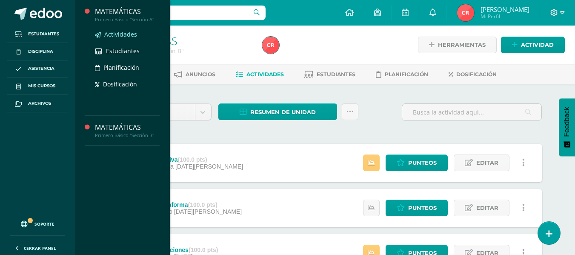
click at [125, 35] on span "Actividades" at bounding box center [120, 34] width 33 height 8
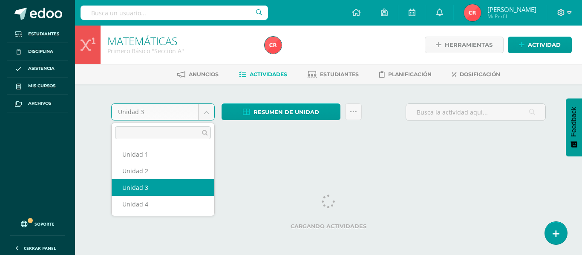
click at [208, 108] on body "Estudiantes Disciplina Asistencia Mis cursos Archivos Soporte Centro de ayuda Ú…" at bounding box center [291, 80] width 582 height 161
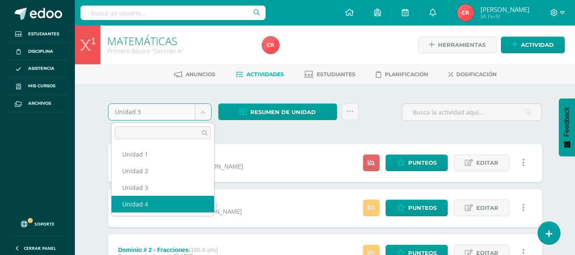
select select "Unidad 4"
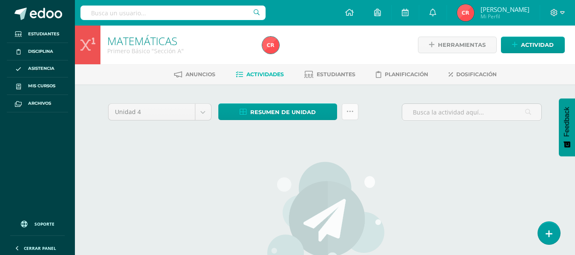
click at [346, 114] on link at bounding box center [350, 111] width 17 height 17
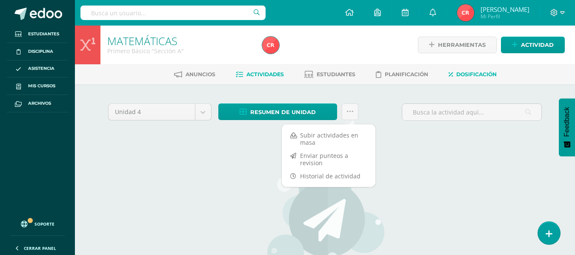
click at [477, 72] on span "Dosificación" at bounding box center [476, 74] width 40 height 6
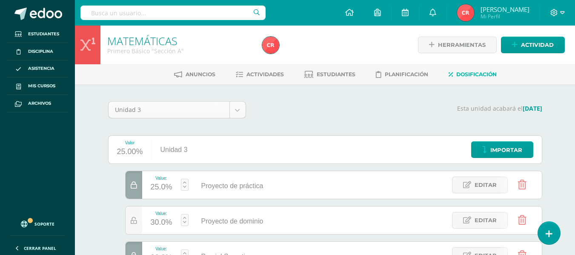
click at [239, 114] on body "Estudiantes Disciplina Asistencia Mis cursos Archivos Soporte Centro de ayuda Ú…" at bounding box center [287, 191] width 575 height 382
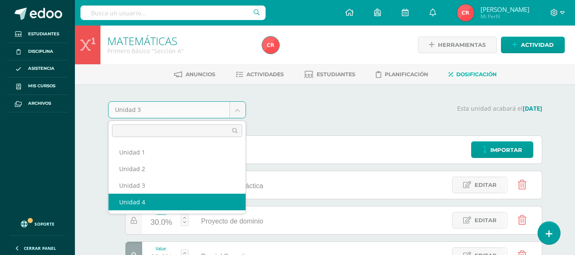
select select "Unidad 4"
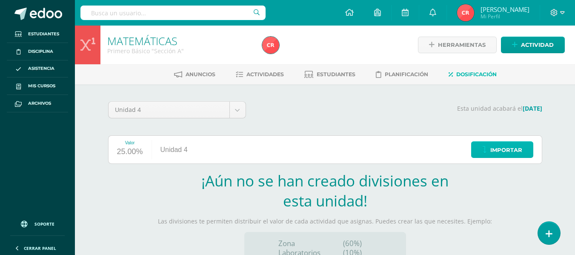
click at [490, 152] on link "Importar" at bounding box center [502, 149] width 62 height 17
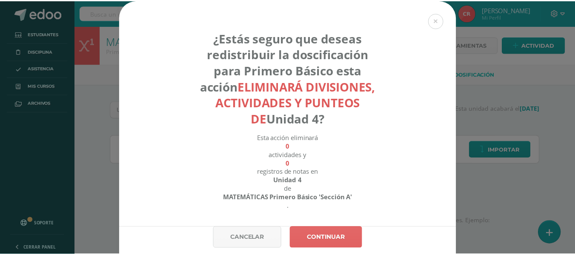
scroll to position [26, 0]
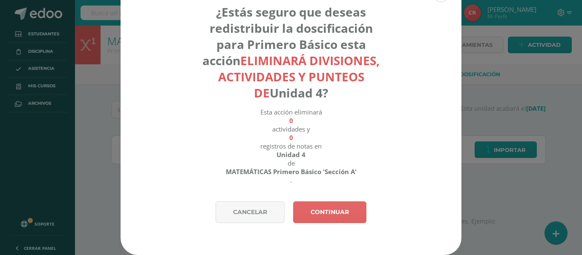
click at [488, 146] on div "¿Estás seguro que deseas redistribuir la doscificación para Primero Básico esta…" at bounding box center [290, 114] width 575 height 281
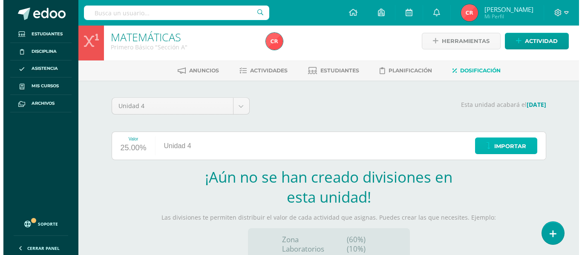
scroll to position [2, 0]
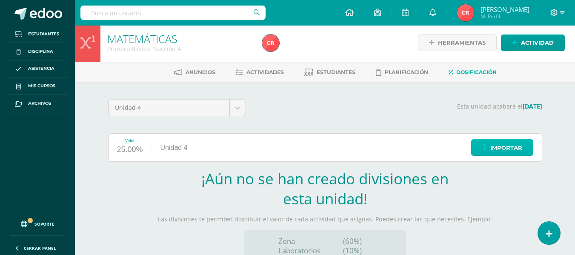
click at [489, 148] on link "Importar" at bounding box center [502, 147] width 62 height 17
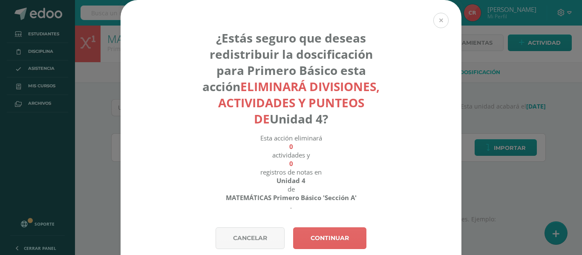
click at [439, 17] on button at bounding box center [440, 20] width 15 height 15
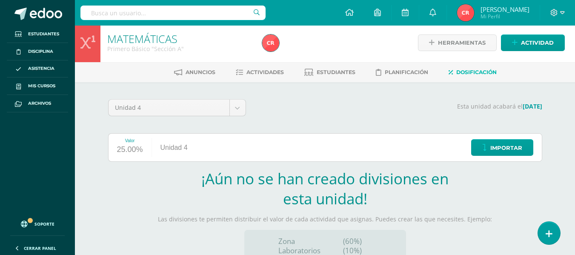
click at [200, 149] on div "Valor 25.00% Unidad 4 Importar" at bounding box center [325, 147] width 434 height 29
click at [236, 111] on body "Estudiantes Disciplina Asistencia Mis cursos Archivos Soporte Centro de ayuda Ú…" at bounding box center [287, 178] width 575 height 361
click at [499, 148] on span "Importar" at bounding box center [507, 148] width 32 height 16
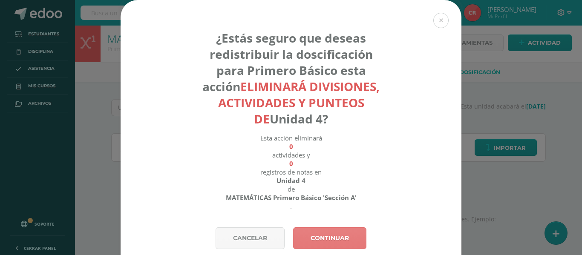
click at [347, 237] on link "Continuar" at bounding box center [329, 238] width 73 height 22
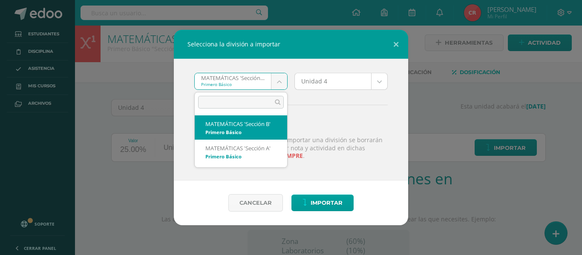
click at [281, 84] on body "Selecciona la división a importar MATEMÁTICAS 'Sección B' Primero Básico MATEMÁ…" at bounding box center [291, 178] width 582 height 361
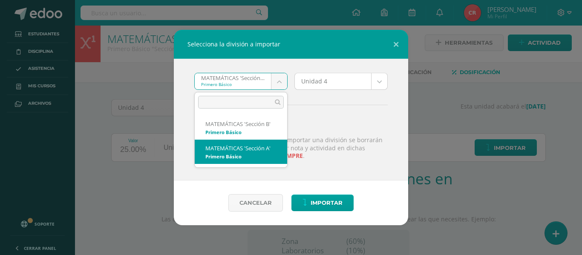
select select "810"
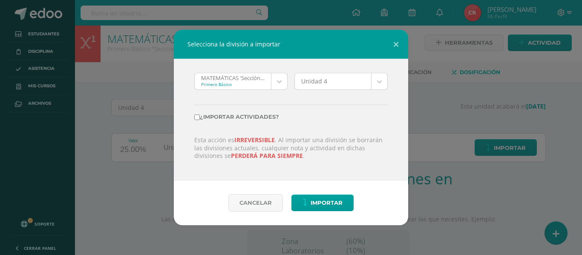
click at [389, 80] on div "Unidad 4 Unidad 4 Unidad 1 Unidad 2 Unidad 3" at bounding box center [341, 85] width 100 height 24
click at [387, 81] on div "Unidad 4" at bounding box center [340, 81] width 93 height 17
click at [377, 84] on body "Selecciona la división a importar MATEMÁTICAS 'Sección A' Primero Básico MATEMÁ…" at bounding box center [291, 178] width 582 height 361
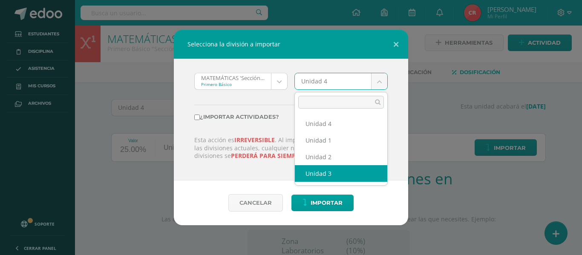
select select "30535"
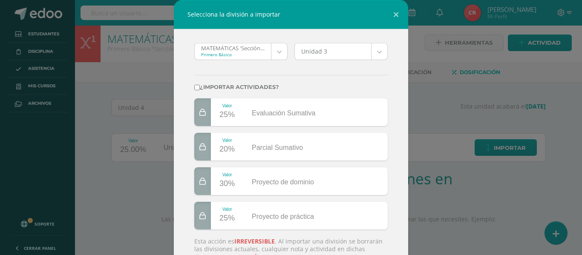
click at [194, 87] on input "¿Importar actividades?" at bounding box center [197, 88] width 6 height 6
checkbox input "true"
click at [386, 74] on div "¿Importar actividades?" at bounding box center [291, 83] width 200 height 32
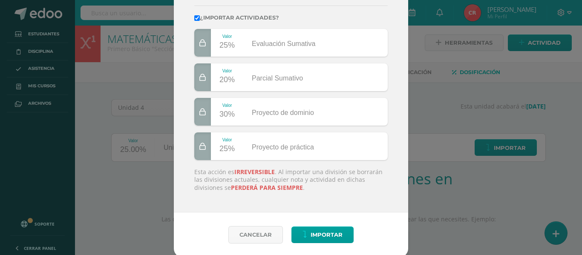
scroll to position [72, 0]
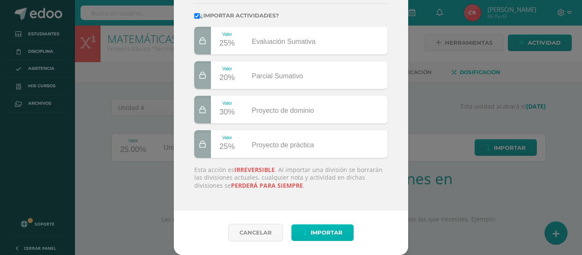
click at [324, 233] on span "Importar" at bounding box center [326, 233] width 32 height 16
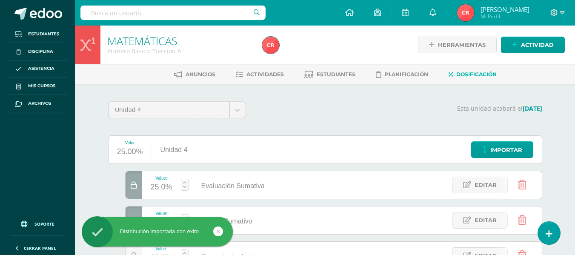
click at [332, 140] on div "Valor 25.00% Unidad 4 Importar" at bounding box center [325, 149] width 434 height 29
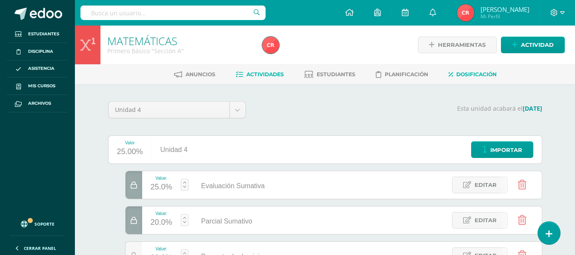
click at [270, 77] on span "Actividades" at bounding box center [265, 74] width 37 height 6
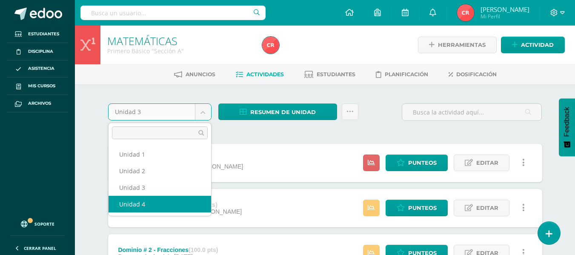
select select "Unidad 4"
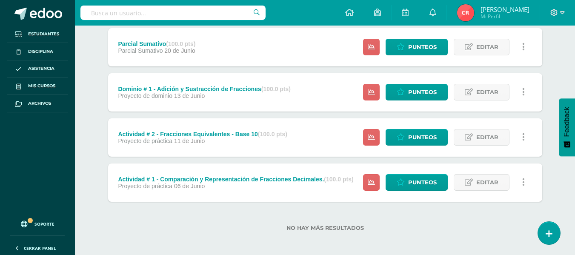
scroll to position [390, 0]
